Goal: Task Accomplishment & Management: Complete application form

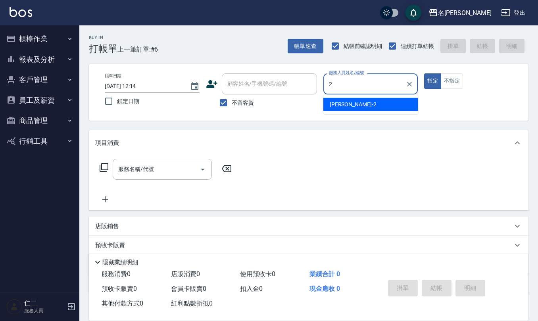
type input "[PERSON_NAME]-2"
type button "true"
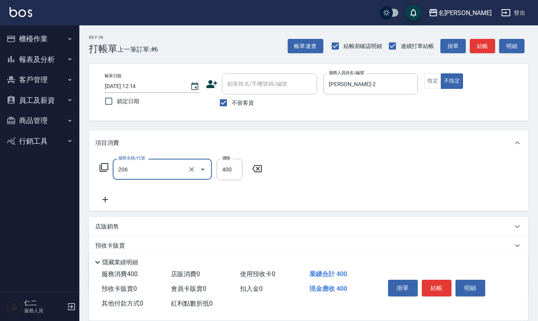
type input "健康洗(206)"
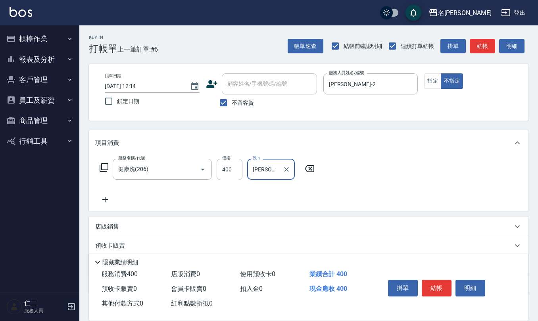
type input "[PERSON_NAME]-33"
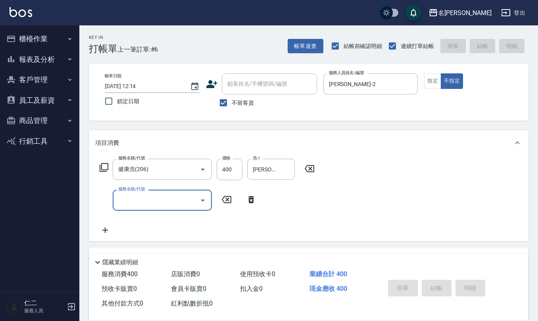
type input "[DATE] 12:54"
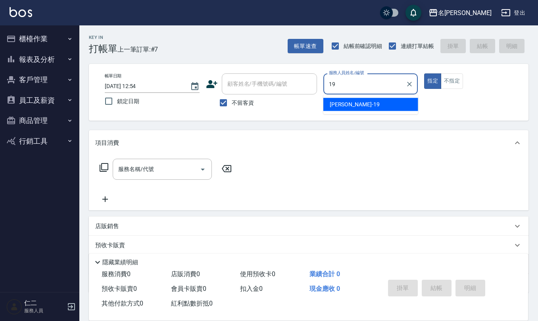
type input "[PERSON_NAME]-19"
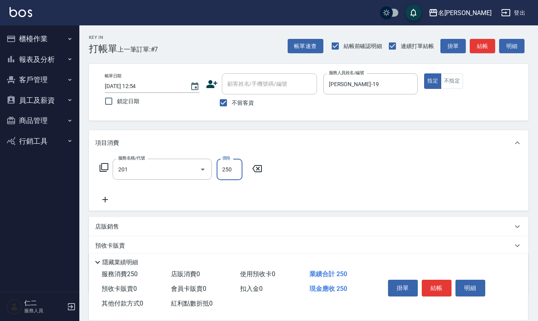
type input "洗髮(201)"
type input "[PERSON_NAME]-28"
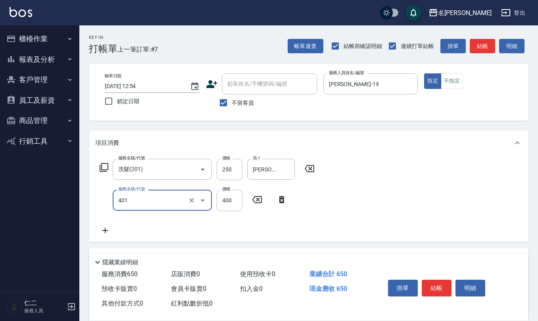
type input "剪髮(401)"
type input "500"
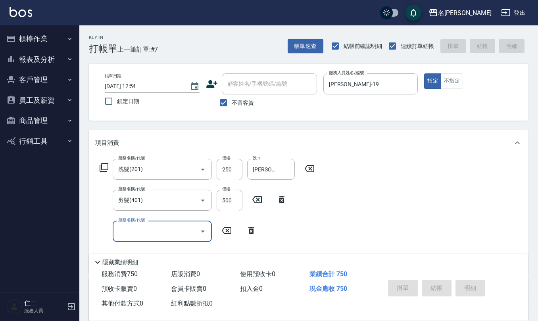
type input "[DATE] 13:00"
